Goal: Information Seeking & Learning: Learn about a topic

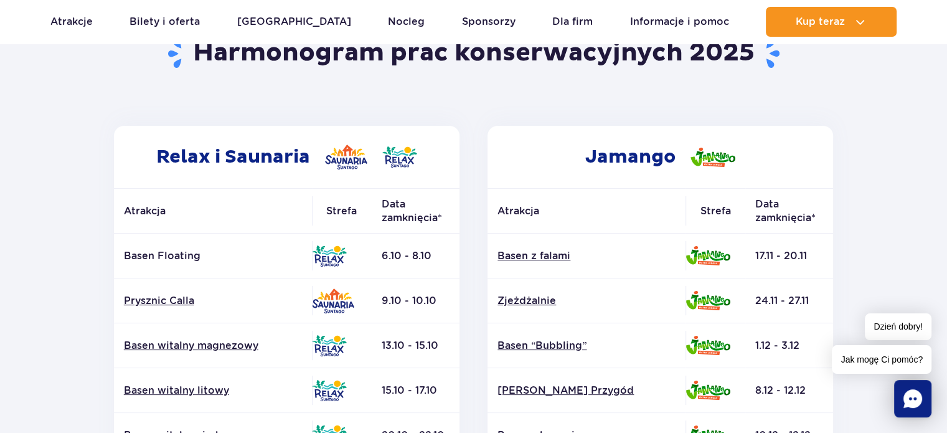
scroll to position [125, 0]
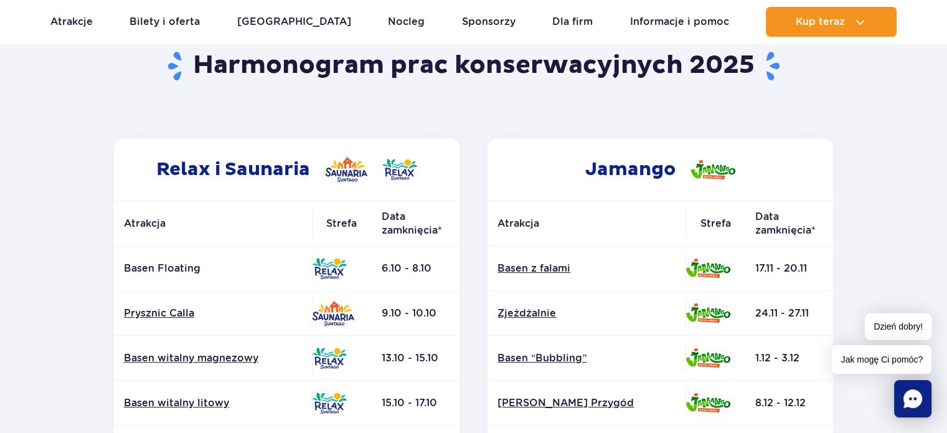
click at [336, 319] on img at bounding box center [333, 313] width 42 height 25
click at [137, 262] on p "Basen Floating" at bounding box center [213, 269] width 178 height 14
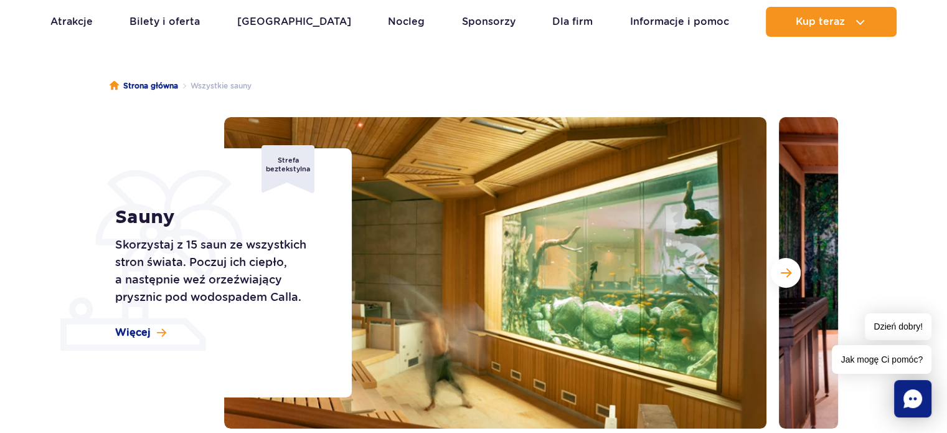
scroll to position [187, 0]
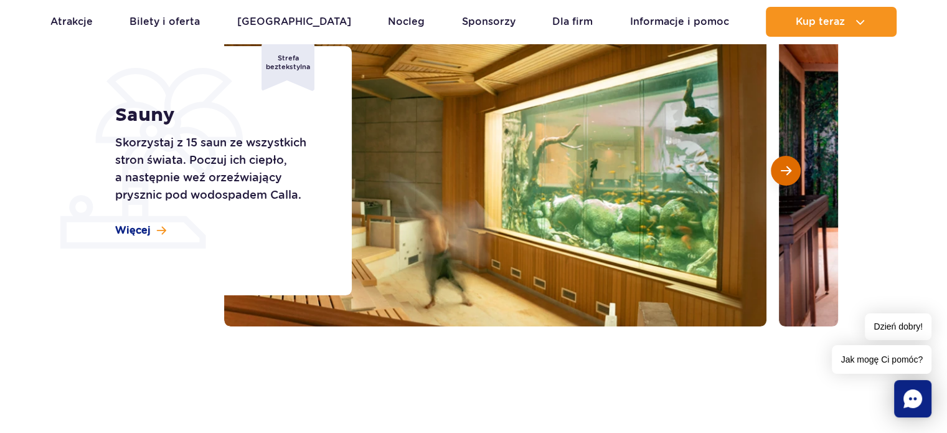
click at [785, 172] on span "Następny slajd" at bounding box center [786, 170] width 11 height 11
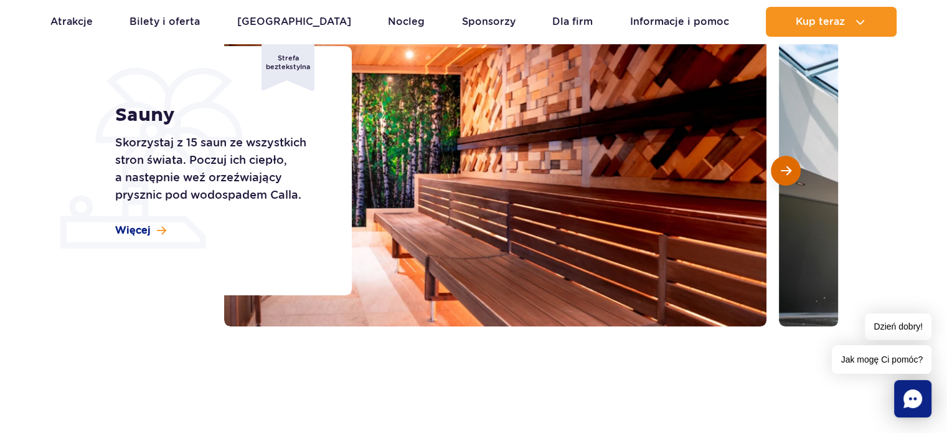
click at [785, 172] on span "Następny slajd" at bounding box center [786, 170] width 11 height 11
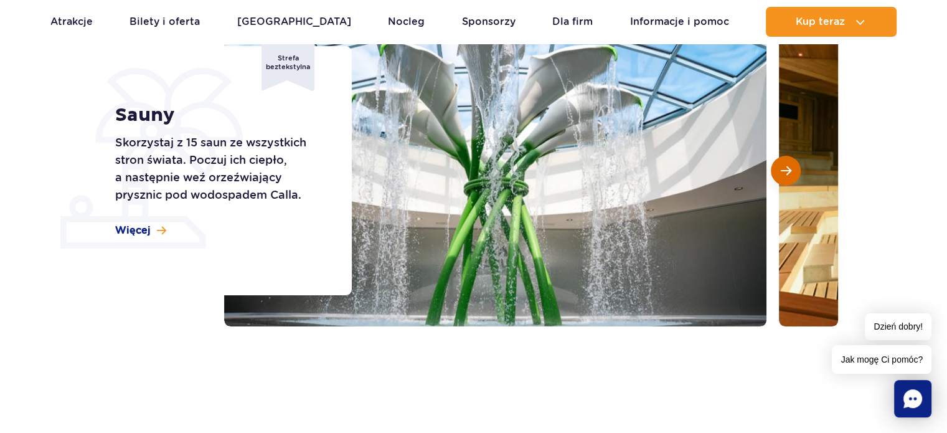
click at [785, 172] on span "Następny slajd" at bounding box center [786, 170] width 11 height 11
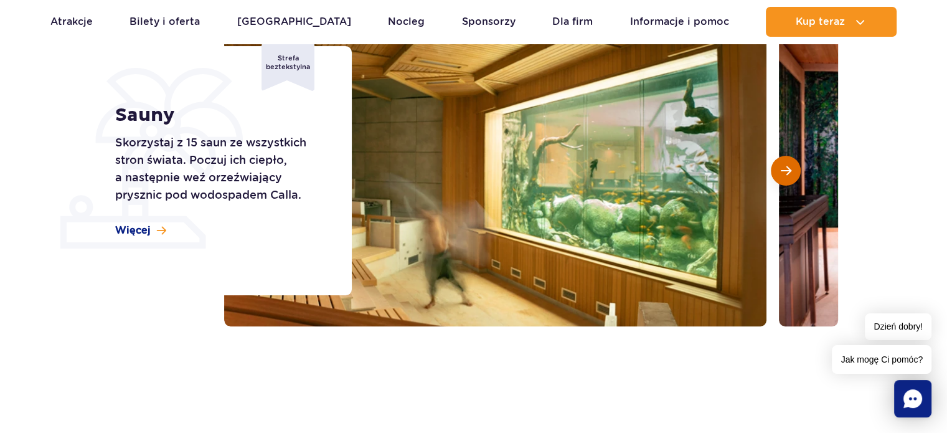
click at [785, 172] on span "Następny slajd" at bounding box center [786, 170] width 11 height 11
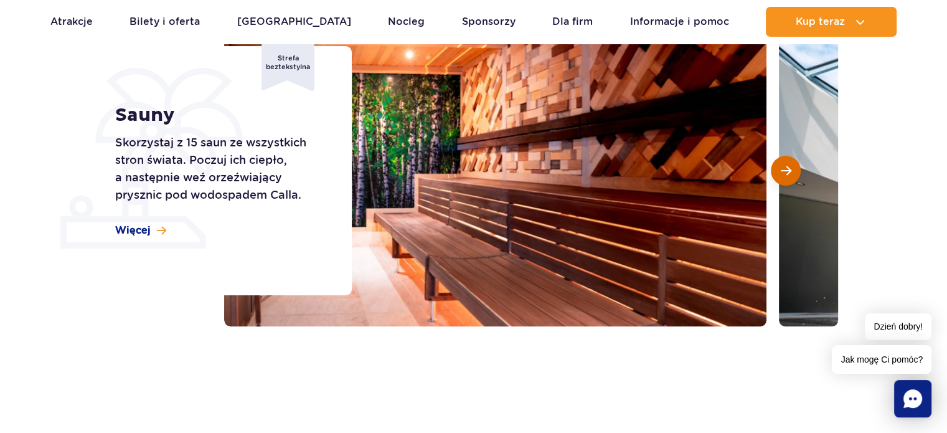
click at [785, 172] on span "Następny slajd" at bounding box center [786, 170] width 11 height 11
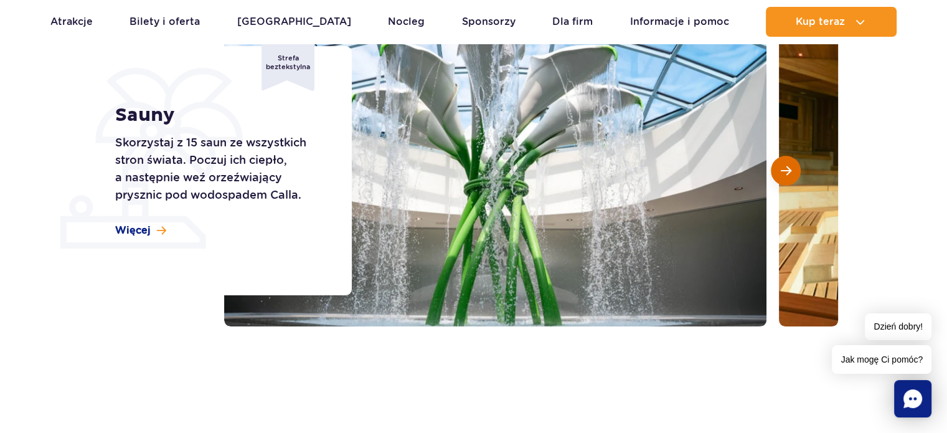
click at [785, 172] on span "Następny slajd" at bounding box center [786, 170] width 11 height 11
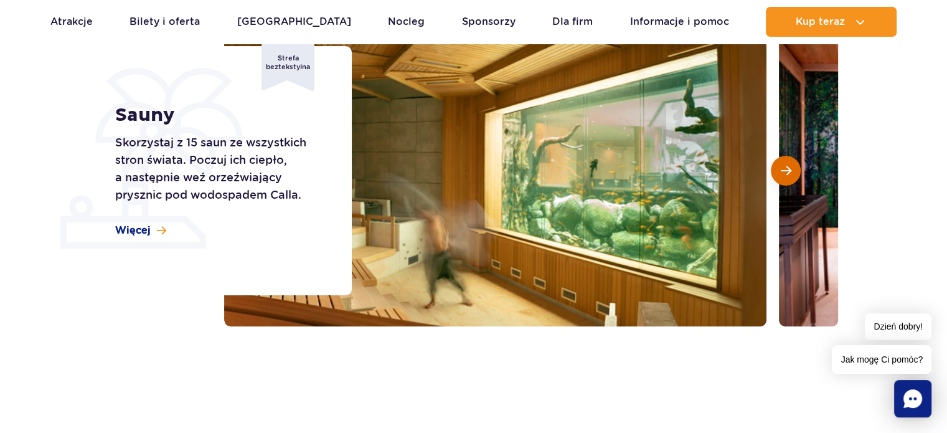
click at [785, 172] on span "Następny slajd" at bounding box center [786, 170] width 11 height 11
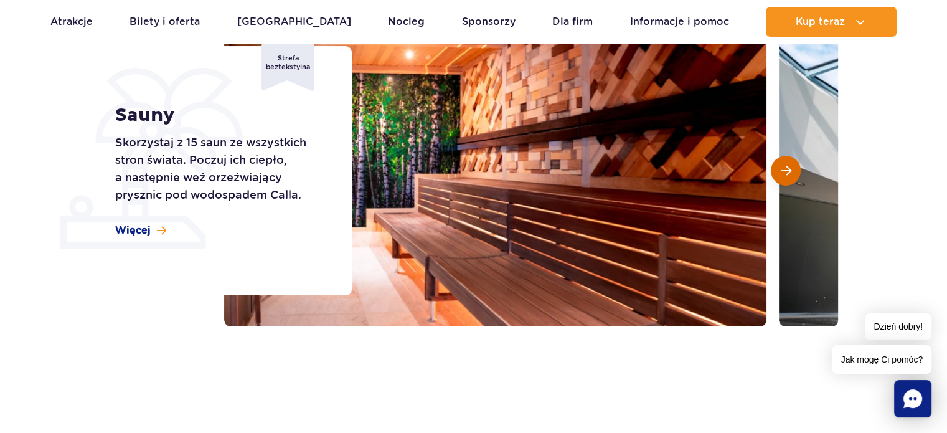
click at [785, 172] on span "Następny slajd" at bounding box center [786, 170] width 11 height 11
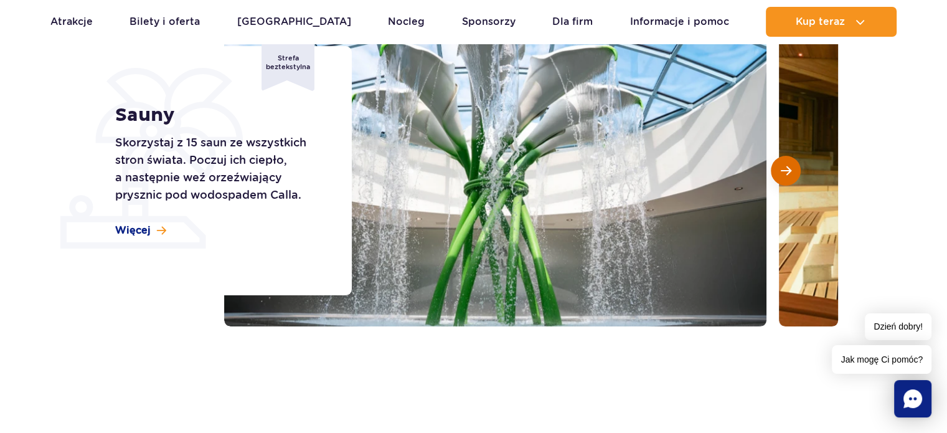
click at [785, 172] on span "Następny slajd" at bounding box center [786, 170] width 11 height 11
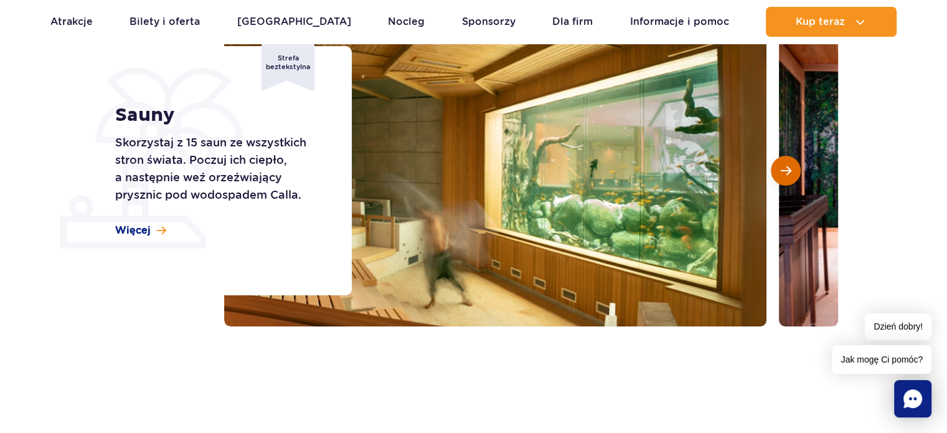
click at [785, 172] on span "Następny slajd" at bounding box center [786, 170] width 11 height 11
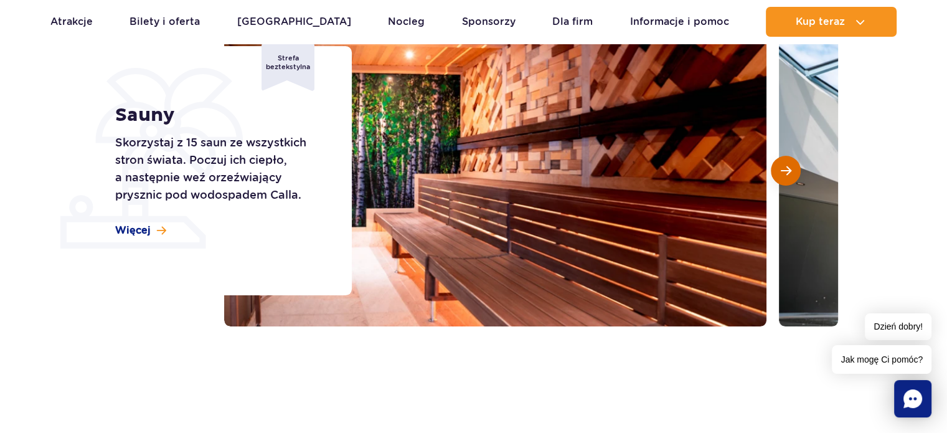
click at [785, 172] on span "Następny slajd" at bounding box center [786, 170] width 11 height 11
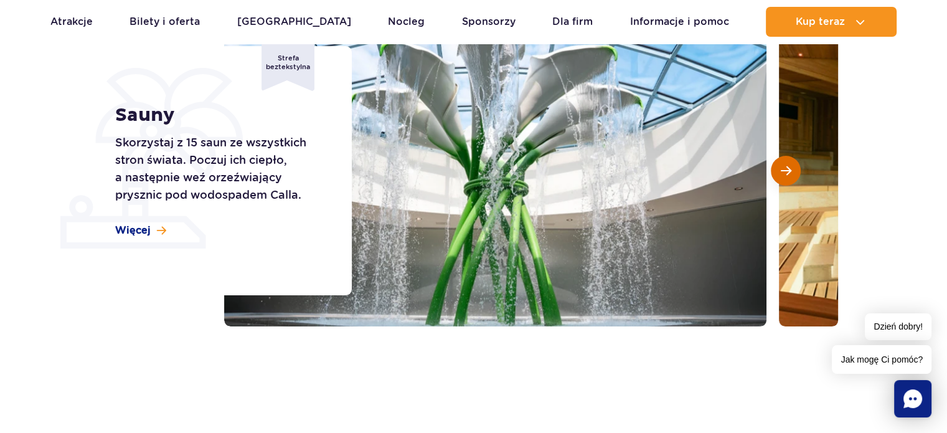
click at [785, 172] on span "Następny slajd" at bounding box center [786, 170] width 11 height 11
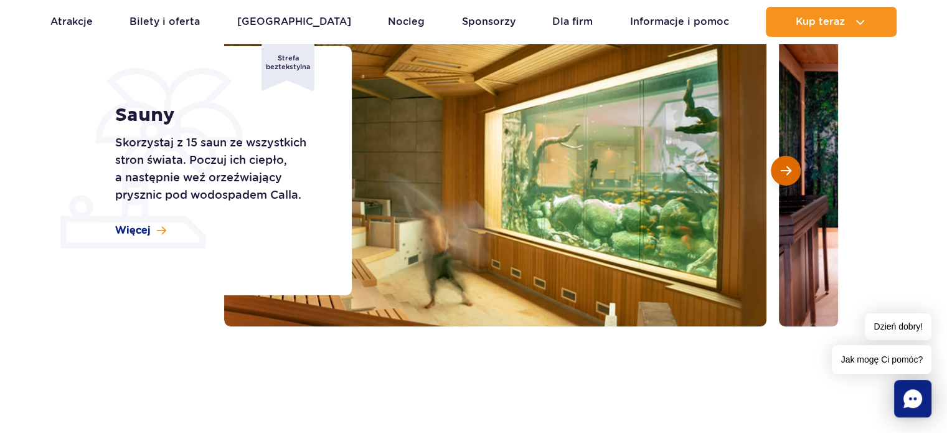
click at [785, 172] on span "Następny slajd" at bounding box center [786, 170] width 11 height 11
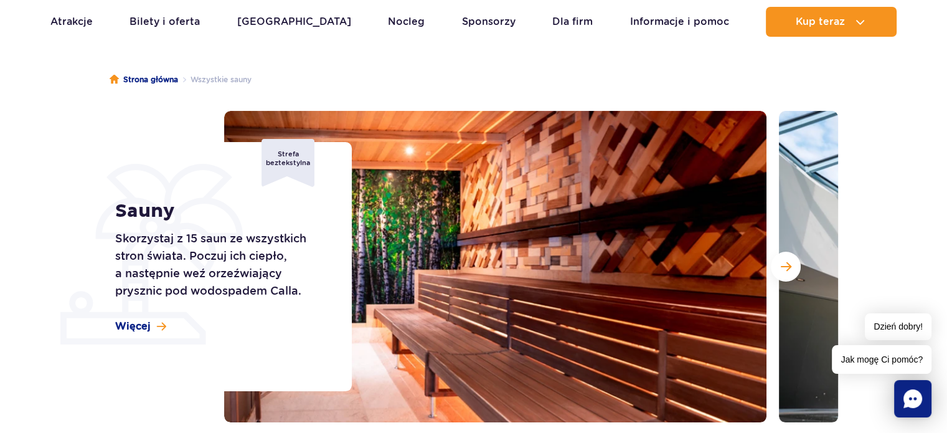
scroll to position [0, 0]
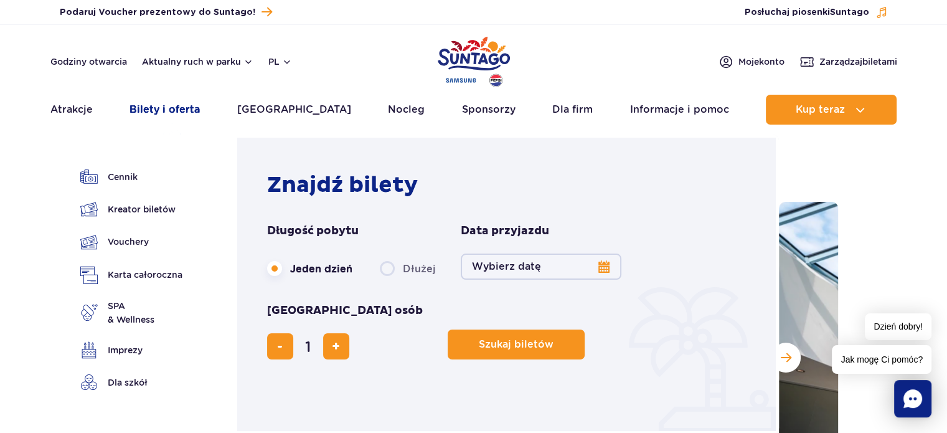
click at [153, 105] on link "Bilety i oferta" at bounding box center [165, 110] width 70 height 30
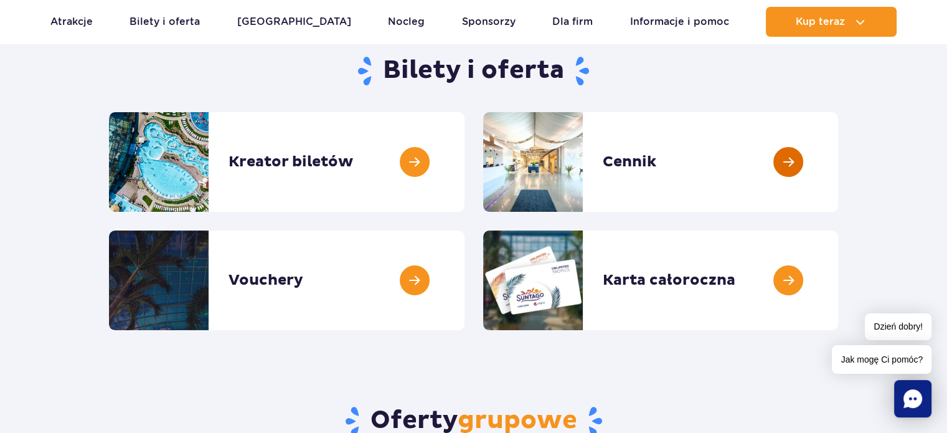
click at [838, 163] on link at bounding box center [838, 162] width 0 height 100
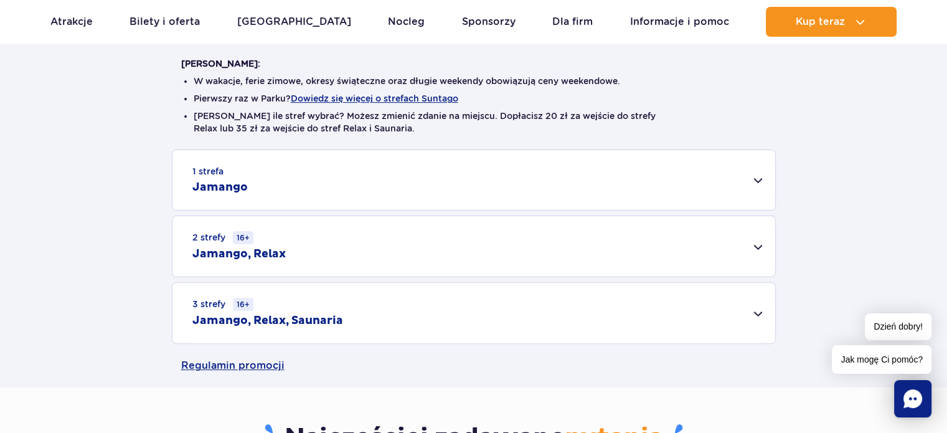
click at [767, 312] on div "3 strefy 16+ Jamango, Relax, Saunaria" at bounding box center [473, 313] width 603 height 60
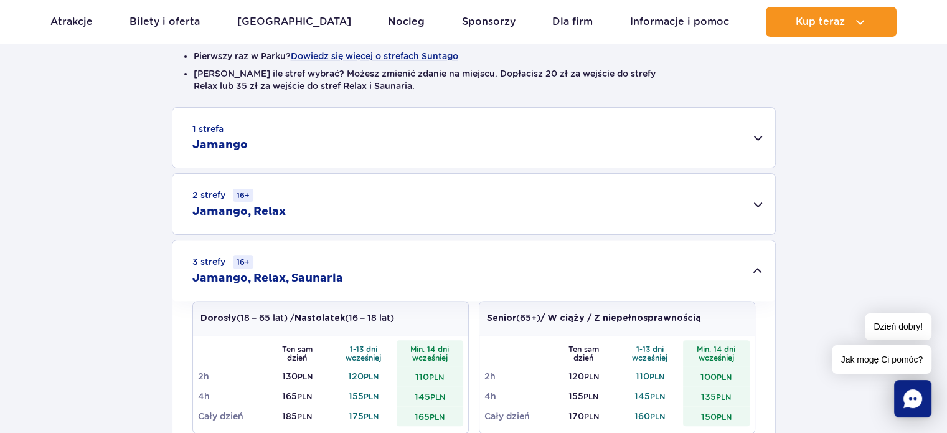
scroll to position [436, 0]
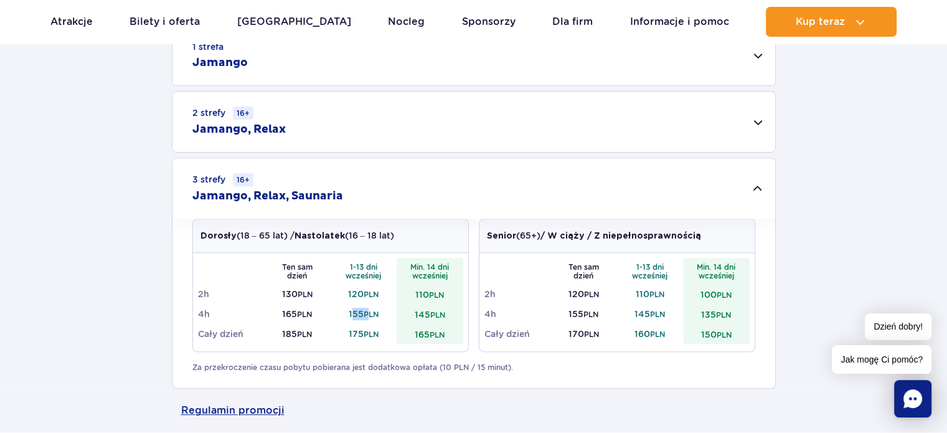
drag, startPoint x: 349, startPoint y: 308, endPoint x: 367, endPoint y: 308, distance: 18.1
click at [367, 308] on td "155 PLN" at bounding box center [364, 314] width 67 height 20
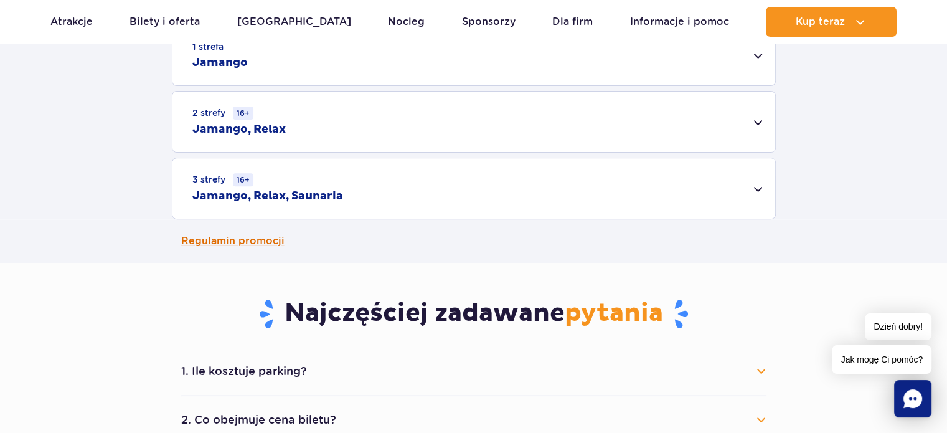
click at [340, 308] on main "Strona główna Cennik Cennik Zaplanuj wizytę z wyprzedzeniem i oszczędź do 20 zł…" at bounding box center [473, 439] width 947 height 1701
click at [760, 189] on div "3 strefy 16+ Jamango, Relax, Saunaria" at bounding box center [473, 188] width 603 height 60
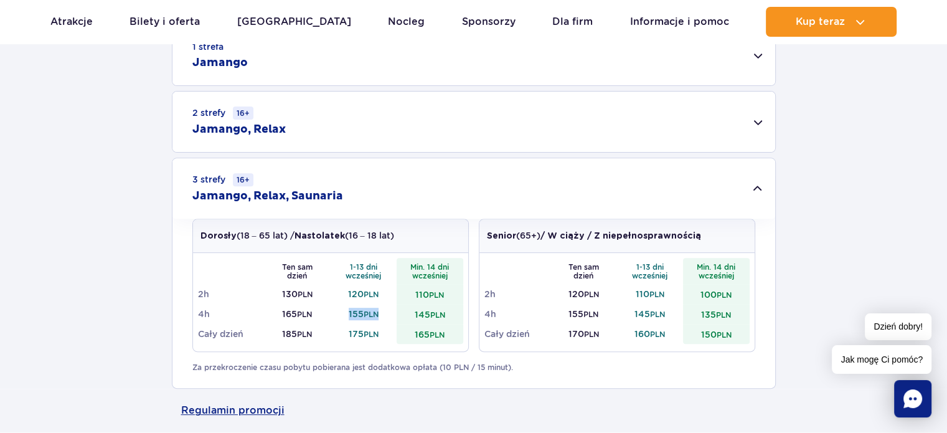
drag, startPoint x: 349, startPoint y: 310, endPoint x: 384, endPoint y: 313, distance: 35.6
click at [384, 313] on td "155 PLN" at bounding box center [364, 314] width 67 height 20
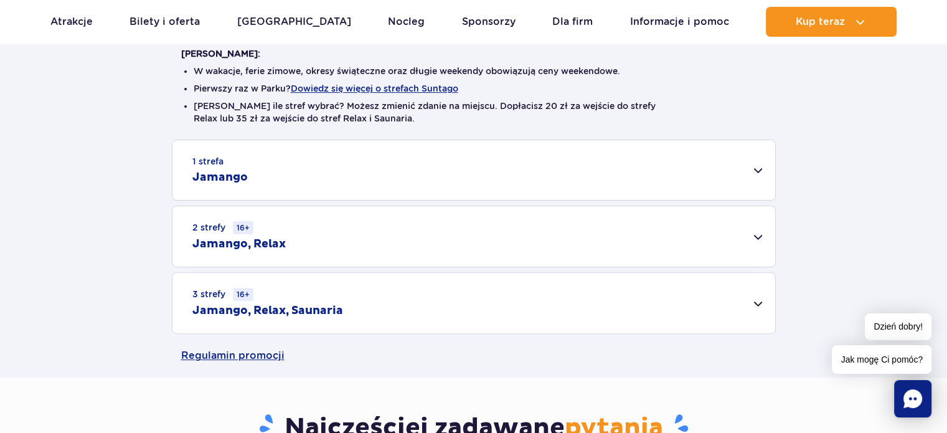
scroll to position [311, 0]
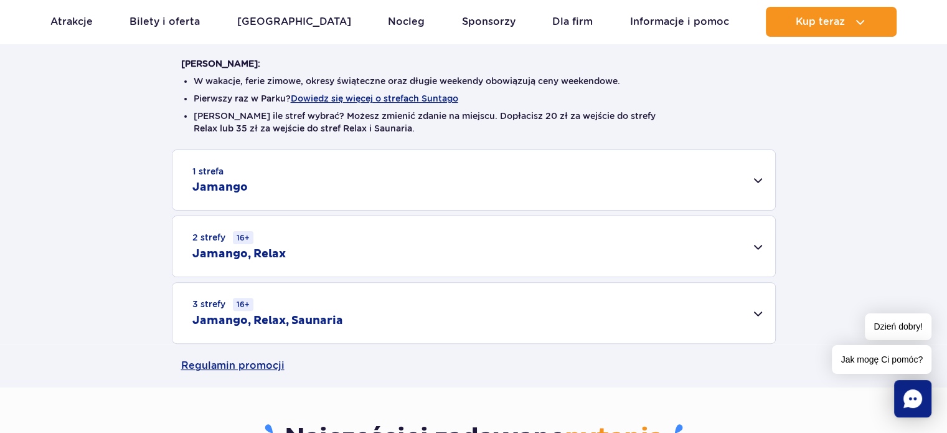
click at [335, 316] on h2 "Jamango, Relax, Saunaria" at bounding box center [267, 320] width 151 height 15
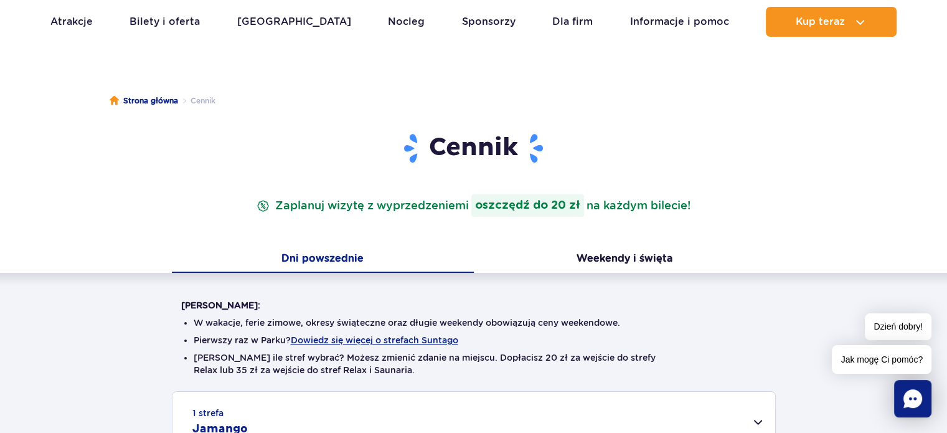
scroll to position [0, 0]
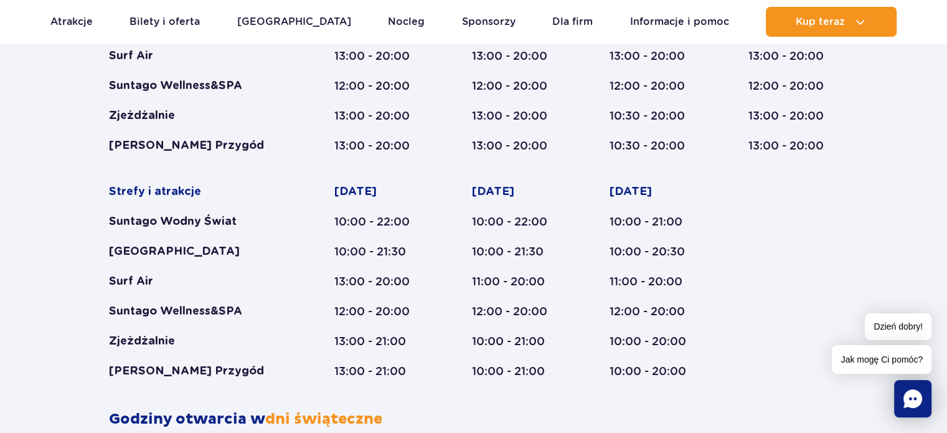
scroll to position [872, 0]
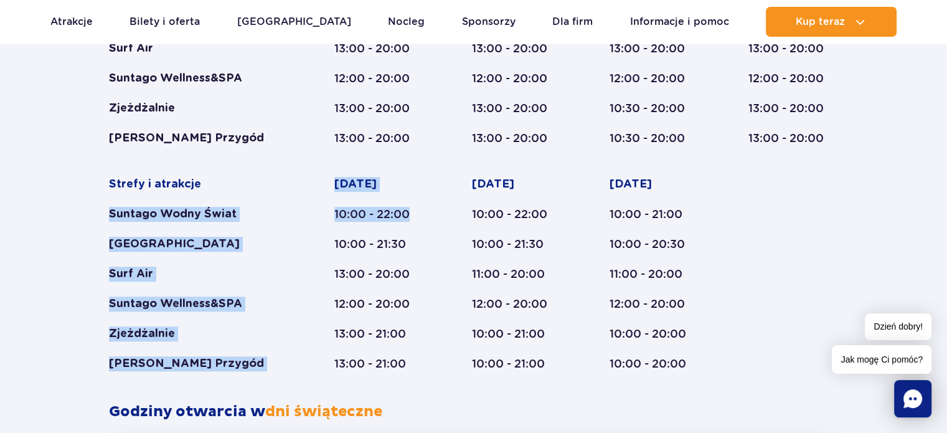
drag, startPoint x: 407, startPoint y: 215, endPoint x: 97, endPoint y: 217, distance: 310.1
click at [97, 217] on div "Godziny otwarcia parku Styczeń - Grudzień Dni świąteczne Strefy i atrakcje Sunt…" at bounding box center [473, 286] width 947 height 838
click at [201, 244] on div "[GEOGRAPHIC_DATA]" at bounding box center [197, 244] width 177 height 15
click at [190, 252] on div "Strefy i atrakcje Suntago Wodny Świat Crocodile Island Surf Air Suntago Wellnes…" at bounding box center [197, 274] width 177 height 194
click at [133, 245] on div "[GEOGRAPHIC_DATA]" at bounding box center [197, 244] width 177 height 15
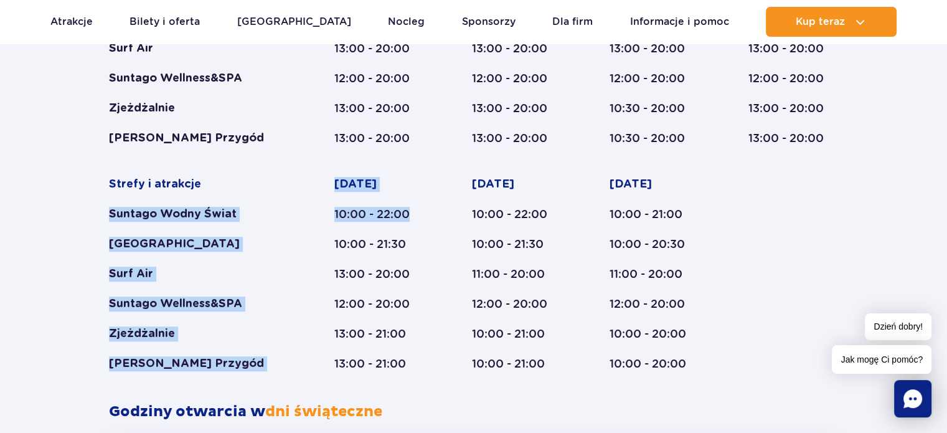
click at [168, 238] on div "[GEOGRAPHIC_DATA]" at bounding box center [197, 244] width 177 height 15
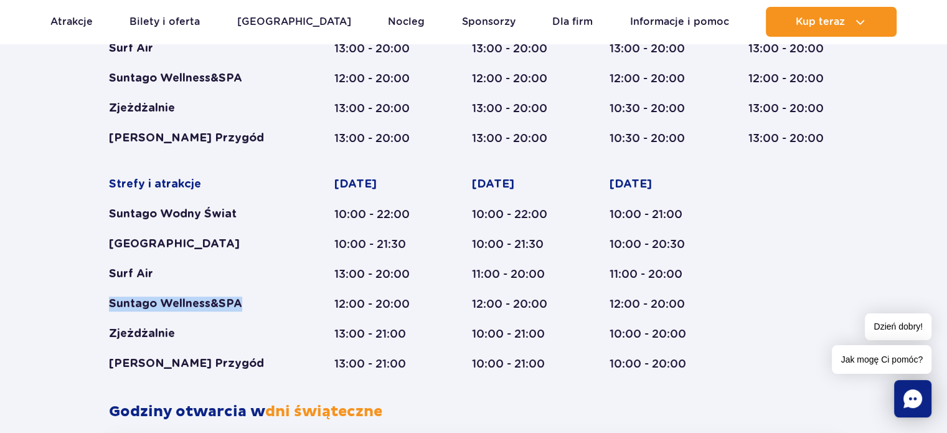
drag, startPoint x: 243, startPoint y: 303, endPoint x: 102, endPoint y: 298, distance: 141.4
click at [102, 298] on div "Styczeń - Grudzień Dni świąteczne Strefy i atrakcje Suntago Wodny Świat Crocodi…" at bounding box center [474, 157] width 748 height 489
copy div "Suntago Wellness&SPA"
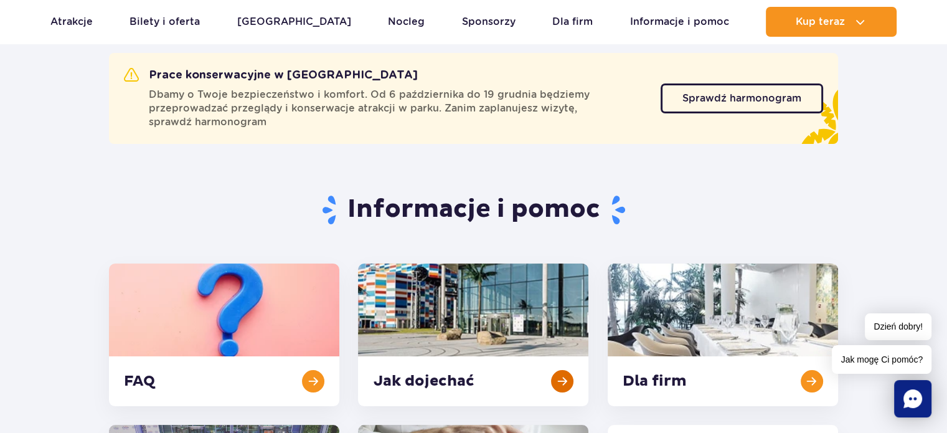
scroll to position [0, 0]
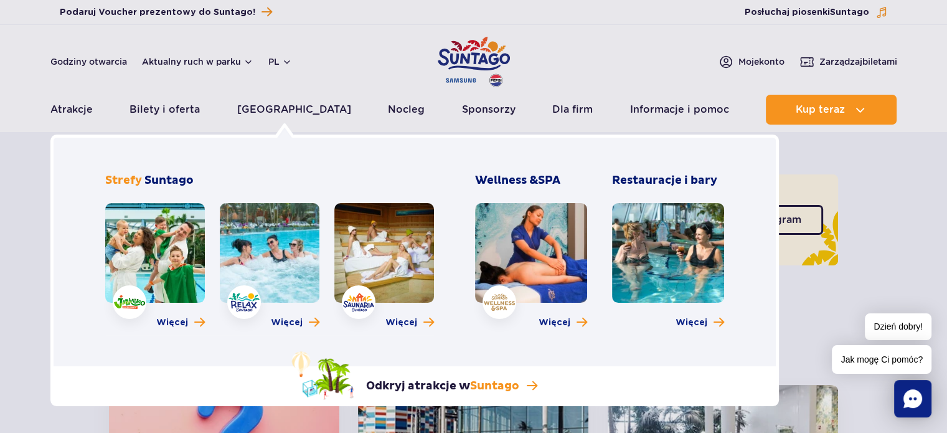
click at [242, 303] on img at bounding box center [244, 302] width 31 height 19
click at [267, 257] on link at bounding box center [270, 253] width 100 height 100
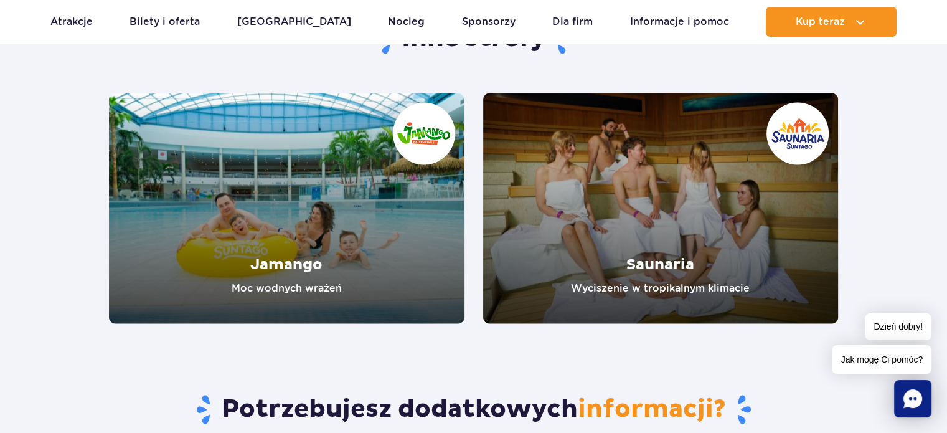
scroll to position [2055, 0]
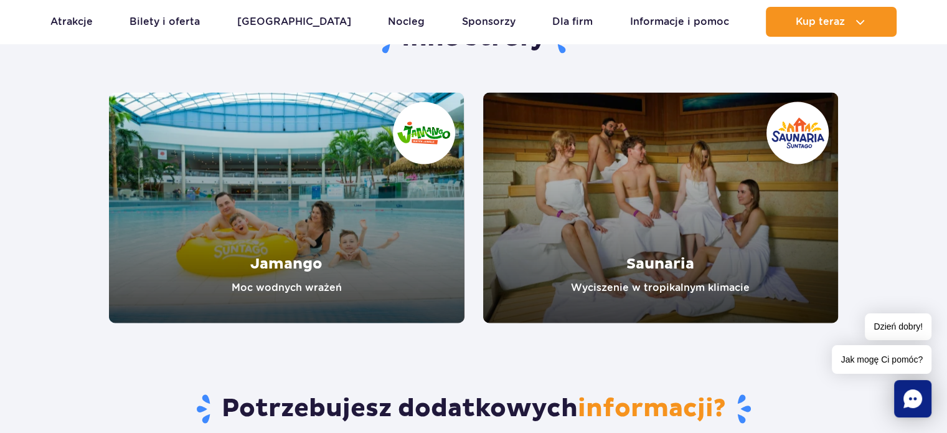
click at [697, 131] on link "Saunaria" at bounding box center [661, 207] width 356 height 230
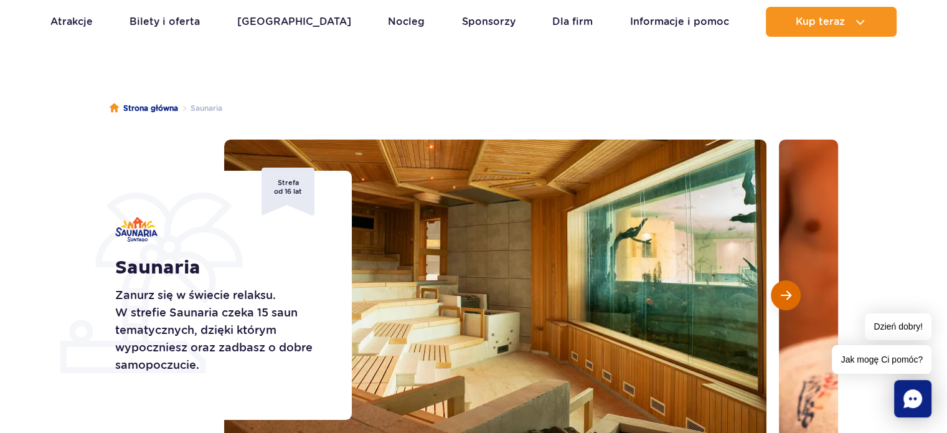
click at [791, 296] on span "Następny slajd" at bounding box center [786, 295] width 11 height 11
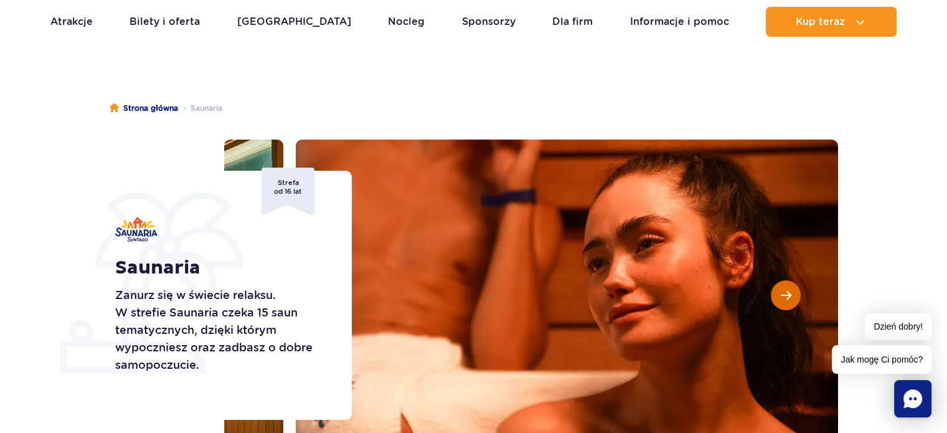
click at [791, 296] on span "Następny slajd" at bounding box center [786, 295] width 11 height 11
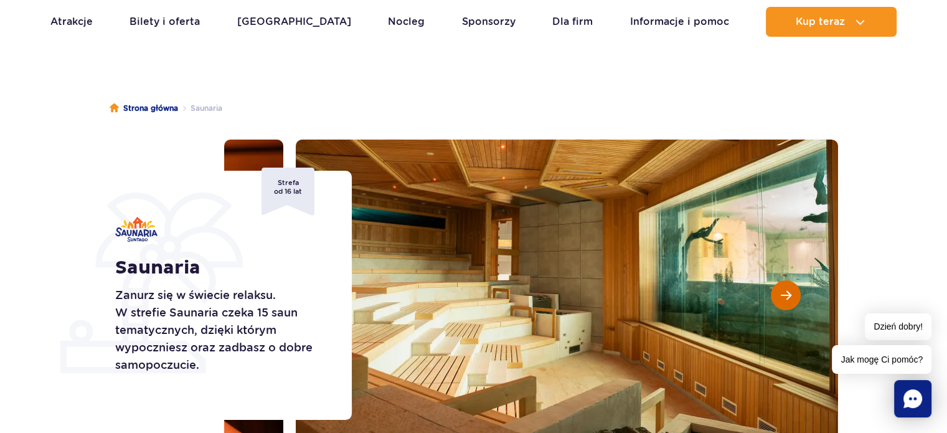
click at [791, 296] on span "Następny slajd" at bounding box center [786, 295] width 11 height 11
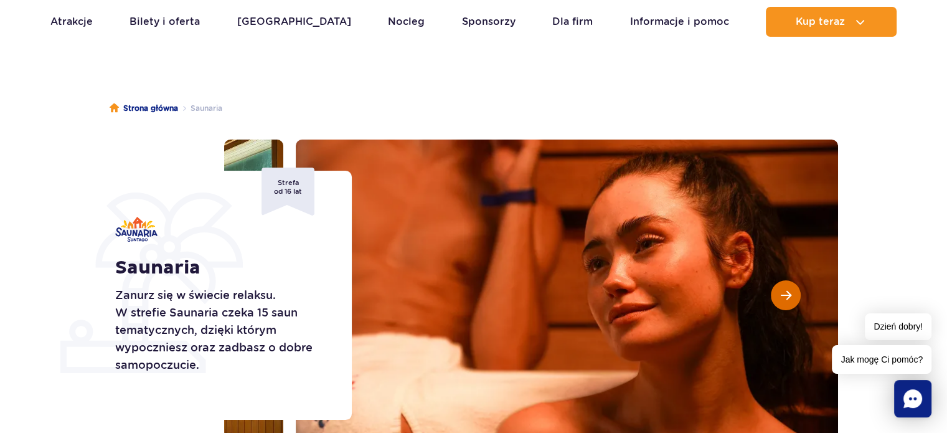
click at [791, 296] on span "Następny slajd" at bounding box center [786, 295] width 11 height 11
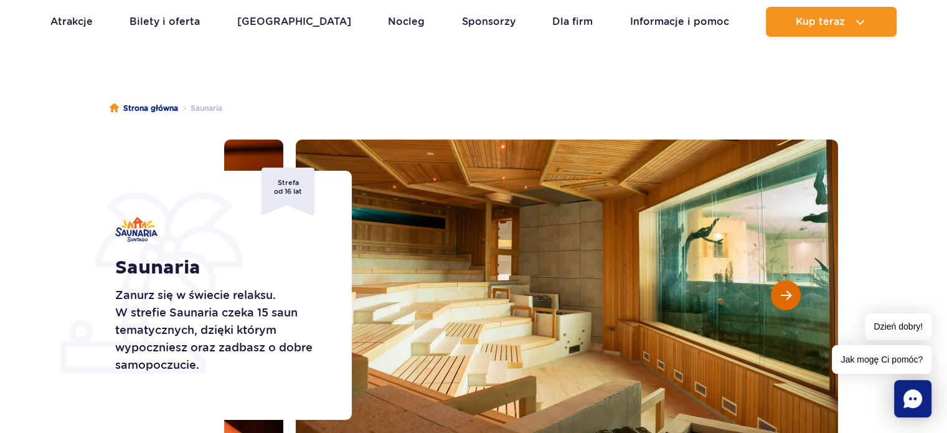
click at [791, 296] on span "Następny slajd" at bounding box center [786, 295] width 11 height 11
